Goal: Check status: Check status

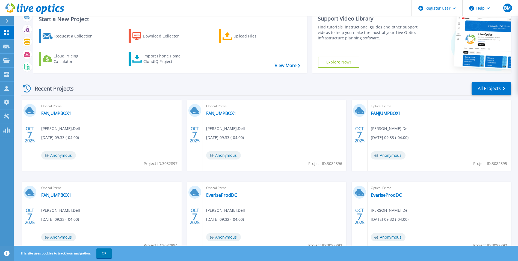
scroll to position [42, 0]
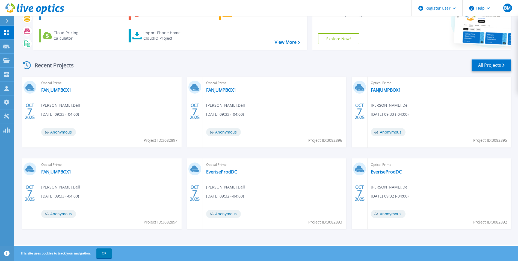
click at [495, 66] on link "All Projects" at bounding box center [492, 65] width 40 height 12
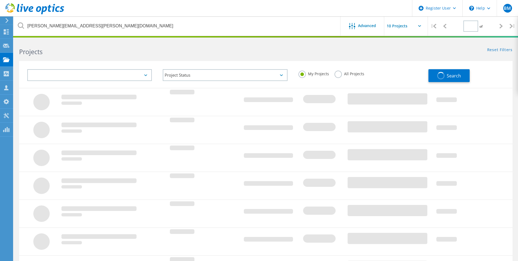
type input "1"
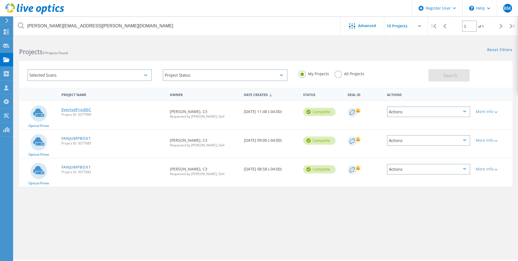
click at [80, 109] on link "EveriseProdDC" at bounding box center [76, 110] width 30 height 4
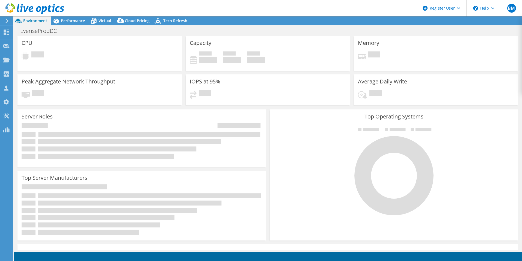
select select "USD"
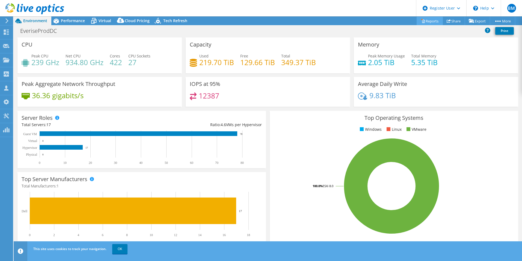
click at [426, 20] on link "Reports" at bounding box center [430, 21] width 26 height 8
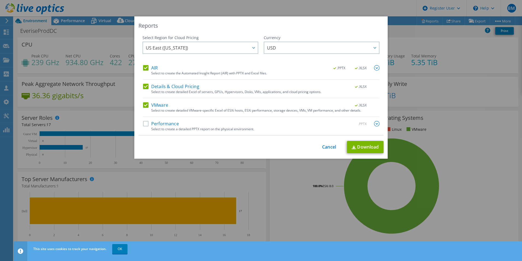
click at [145, 122] on label "Performance" at bounding box center [161, 123] width 36 height 5
click at [0, 0] on input "Performance" at bounding box center [0, 0] width 0 height 0
click at [323, 148] on link "Cancel" at bounding box center [329, 146] width 14 height 5
